Goal: Transaction & Acquisition: Purchase product/service

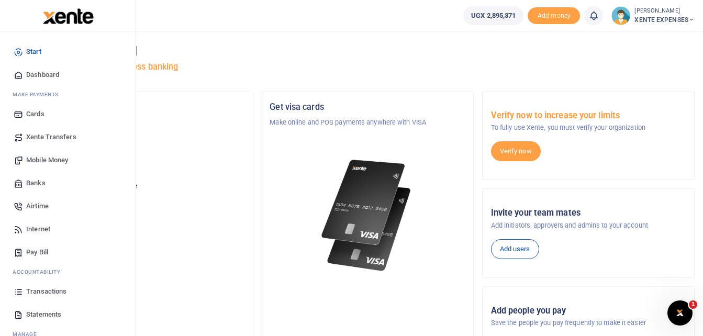
click at [47, 293] on span "Transactions" at bounding box center [46, 291] width 40 height 10
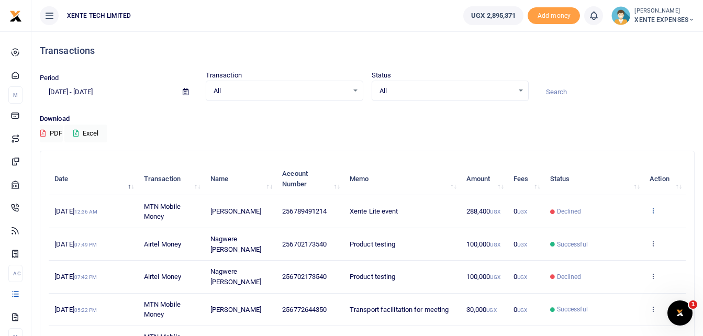
click at [654, 207] on icon at bounding box center [653, 210] width 7 height 7
click at [623, 250] on link "Send again" at bounding box center [614, 251] width 83 height 15
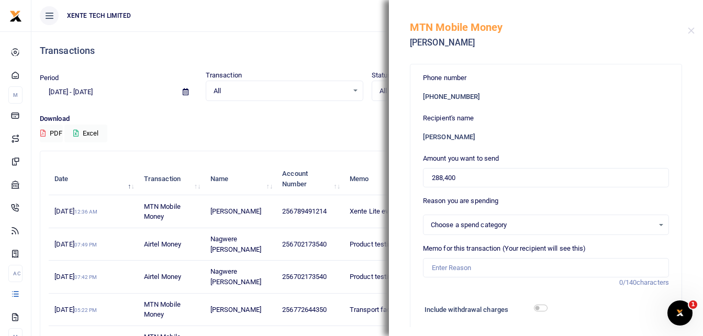
select select "15"
click at [459, 180] on input "288,400" at bounding box center [546, 178] width 246 height 20
click at [450, 176] on input "288,400" at bounding box center [546, 178] width 246 height 20
click at [443, 176] on input "288,000" at bounding box center [546, 178] width 246 height 20
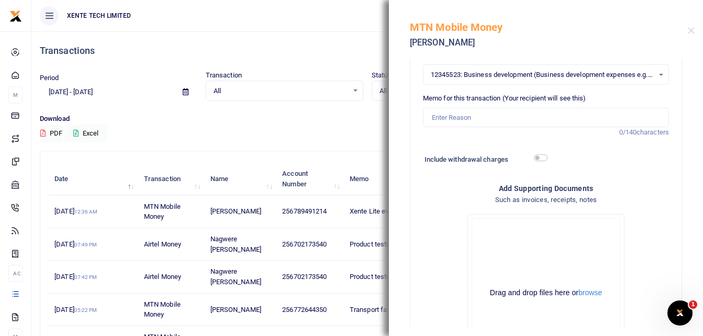
scroll to position [157, 0]
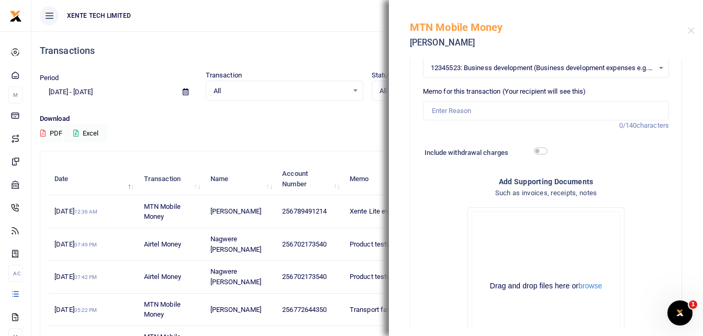
type input "280,000"
click at [472, 110] on input "Memo for this transaction (Your recipient will see this)" at bounding box center [546, 111] width 246 height 20
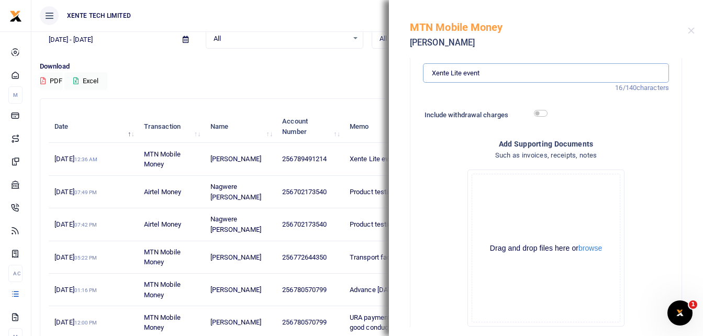
scroll to position [253, 0]
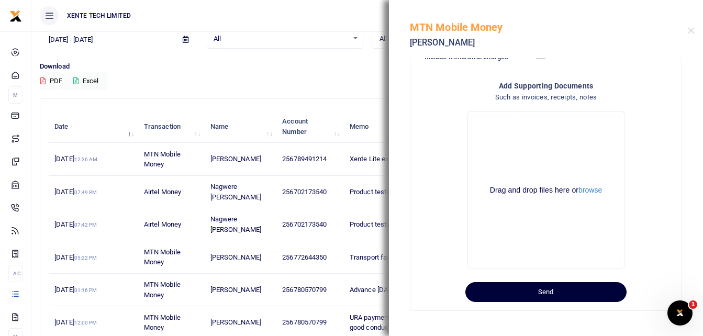
type input "Xente Lite event"
click at [551, 291] on button "Send" at bounding box center [545, 292] width 161 height 20
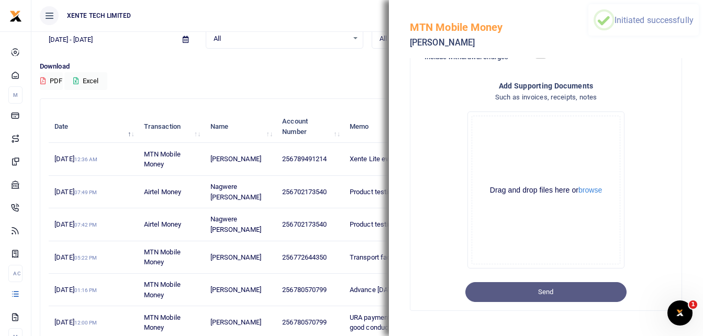
click at [337, 15] on ul "XENTE TECH LIMITED" at bounding box center [242, 15] width 423 height 31
